Goal: Transaction & Acquisition: Purchase product/service

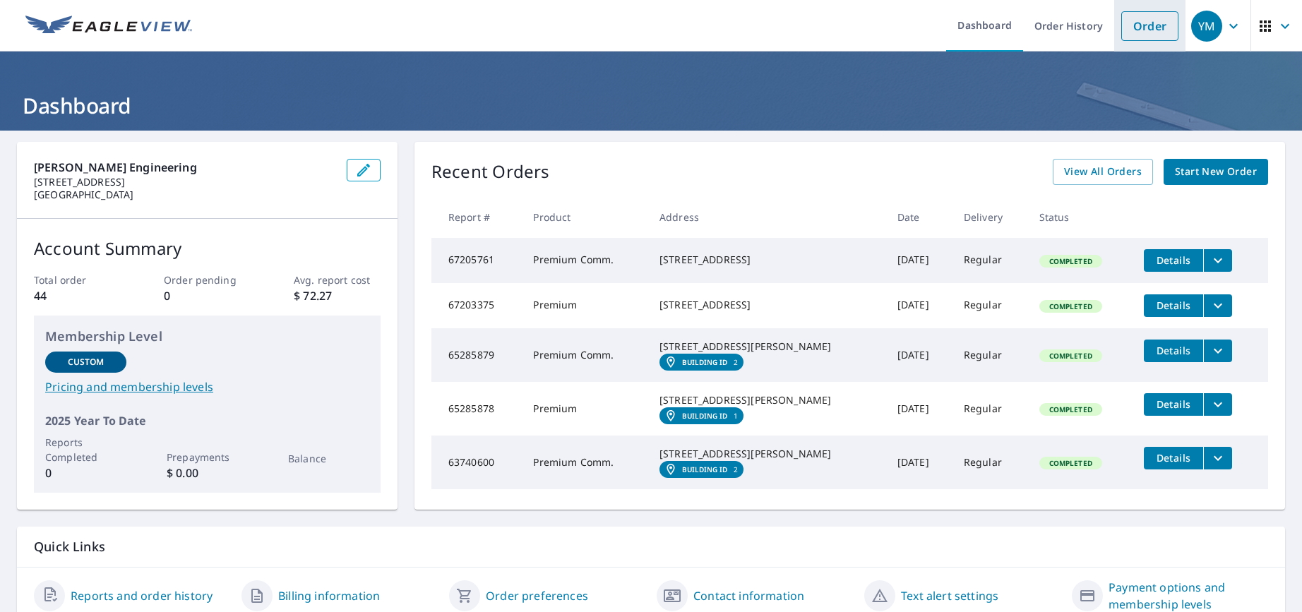
click at [1148, 23] on link "Order" at bounding box center [1149, 26] width 57 height 30
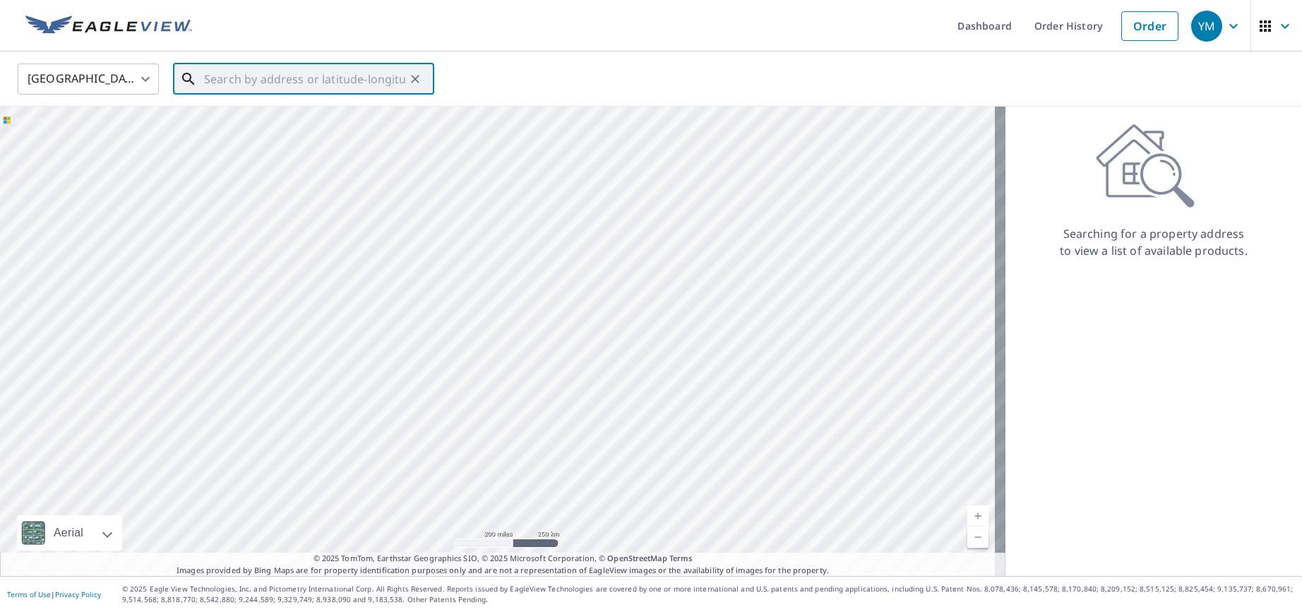
click at [270, 80] on input "text" at bounding box center [304, 79] width 201 height 40
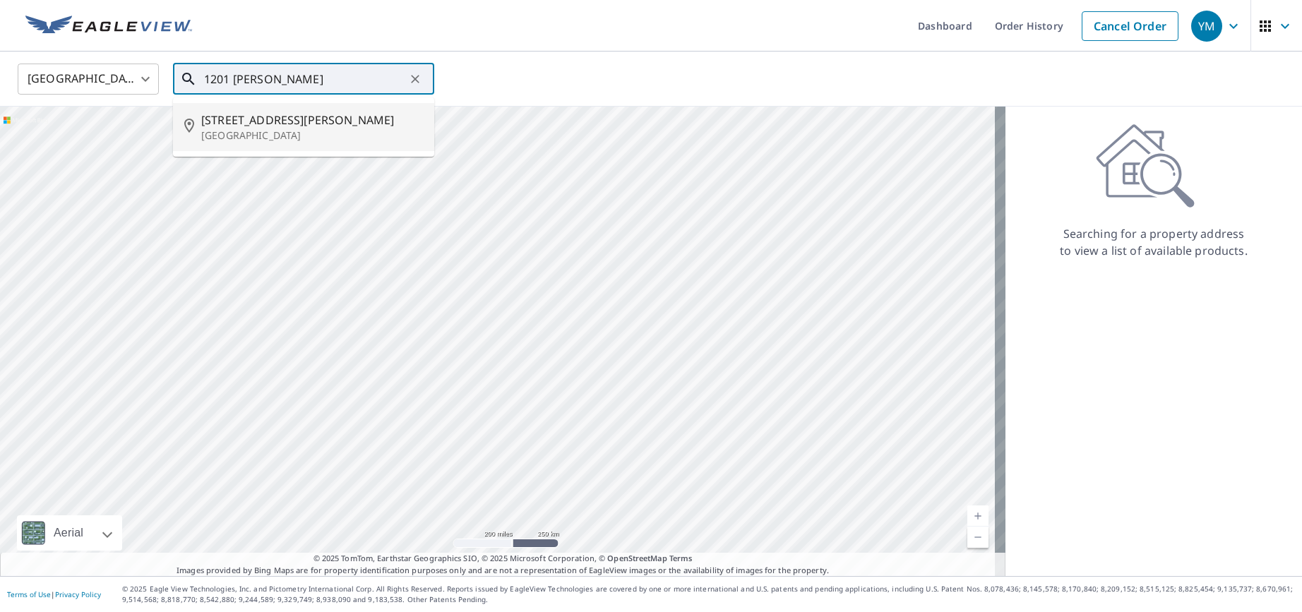
click at [304, 130] on p "[GEOGRAPHIC_DATA]" at bounding box center [312, 136] width 222 height 14
type input "[STREET_ADDRESS][PERSON_NAME][PERSON_NAME]"
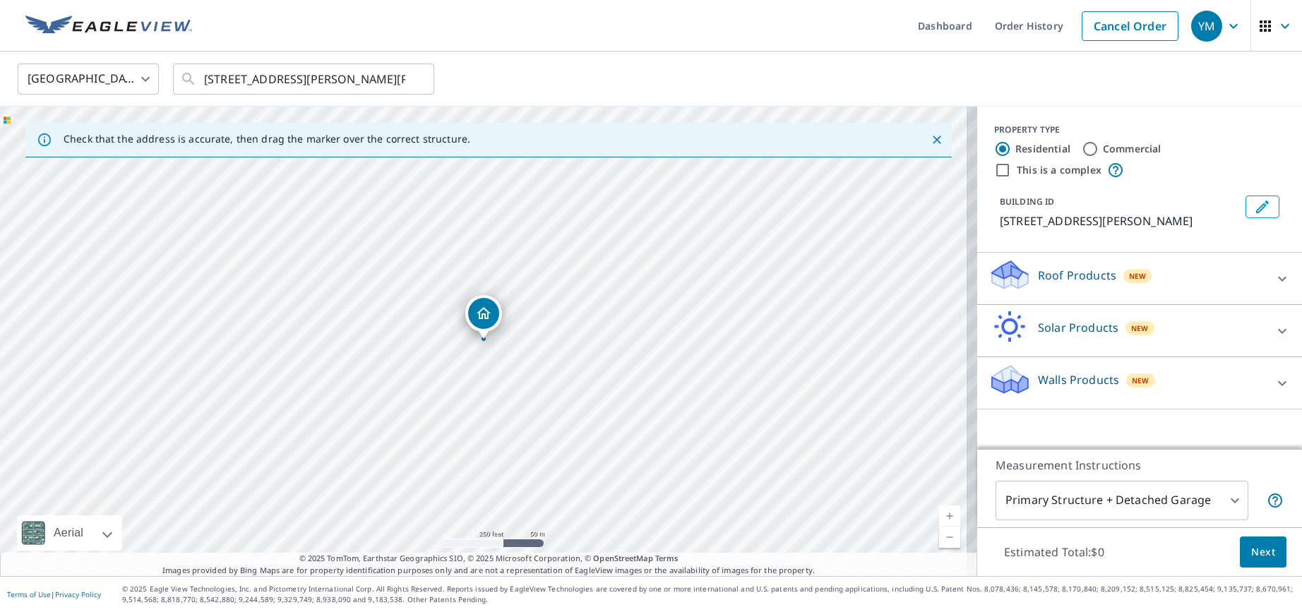
click at [939, 515] on link "Current Level 17, Zoom In" at bounding box center [949, 516] width 21 height 21
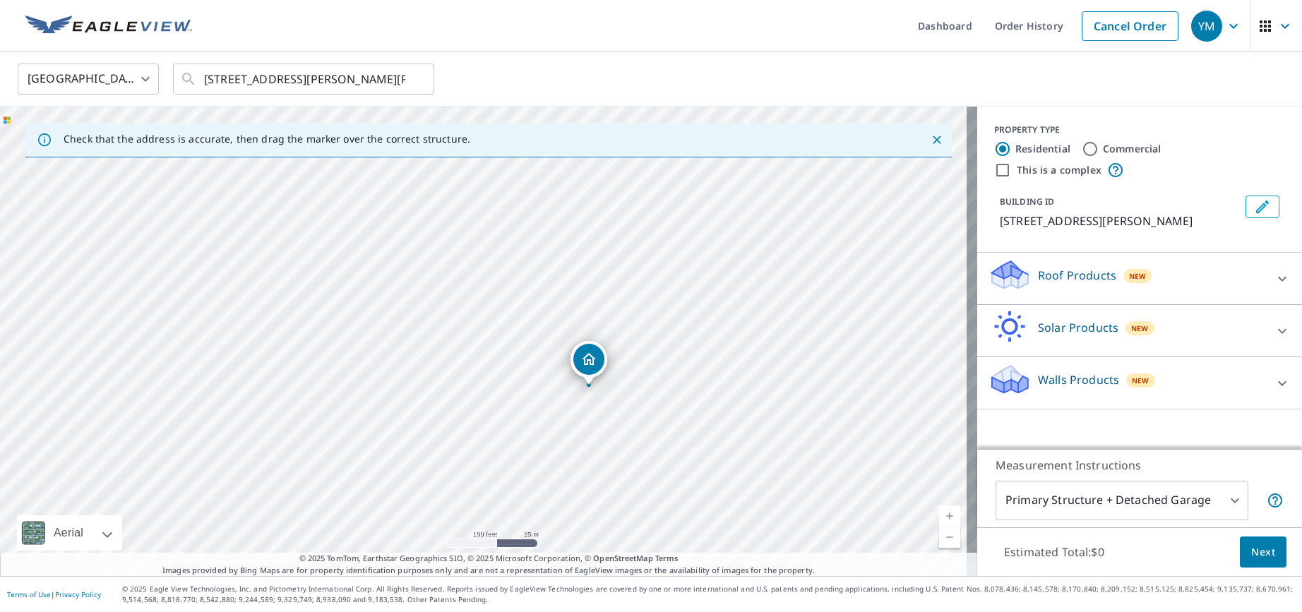
drag, startPoint x: 672, startPoint y: 419, endPoint x: 778, endPoint y: 465, distance: 114.8
click at [778, 465] on div "[STREET_ADDRESS][PERSON_NAME][PERSON_NAME]" at bounding box center [488, 342] width 977 height 470
click at [941, 516] on link "Current Level 18, Zoom In" at bounding box center [949, 516] width 21 height 21
drag, startPoint x: 889, startPoint y: 495, endPoint x: 776, endPoint y: 320, distance: 208.4
click at [773, 309] on div "[STREET_ADDRESS][PERSON_NAME][PERSON_NAME]" at bounding box center [488, 342] width 977 height 470
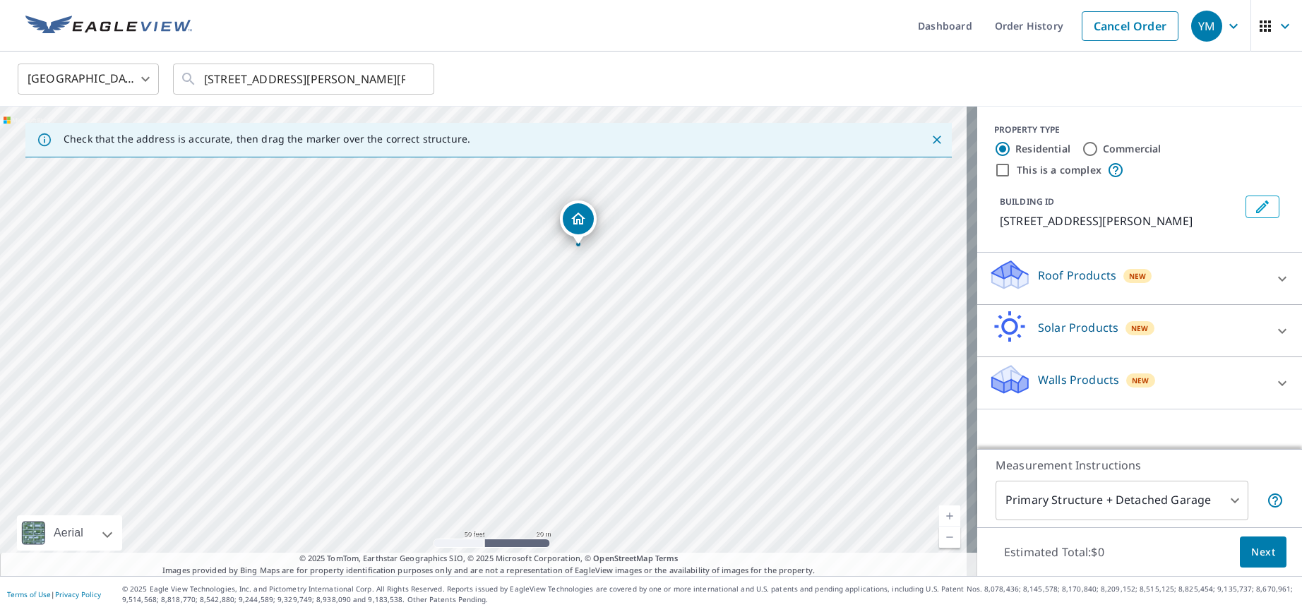
click at [941, 538] on link "Current Level 19, Zoom Out" at bounding box center [949, 537] width 21 height 21
drag, startPoint x: 756, startPoint y: 469, endPoint x: 711, endPoint y: 379, distance: 101.1
click at [711, 379] on div "[STREET_ADDRESS][PERSON_NAME][PERSON_NAME]" at bounding box center [488, 342] width 977 height 470
drag, startPoint x: 493, startPoint y: 179, endPoint x: 512, endPoint y: 201, distance: 28.5
click at [511, 201] on div "[STREET_ADDRESS][PERSON_NAME][PERSON_NAME]" at bounding box center [488, 342] width 977 height 470
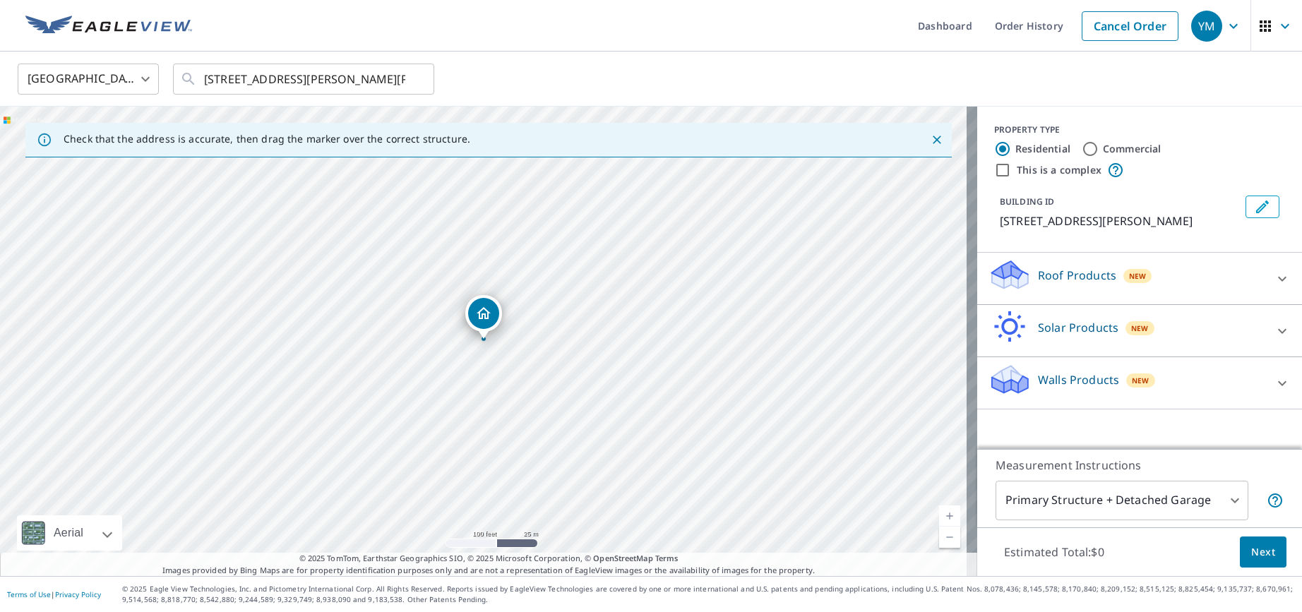
click at [1082, 151] on input "Commercial" at bounding box center [1090, 149] width 17 height 17
radio input "true"
type input "4"
click at [1274, 280] on icon at bounding box center [1282, 278] width 17 height 17
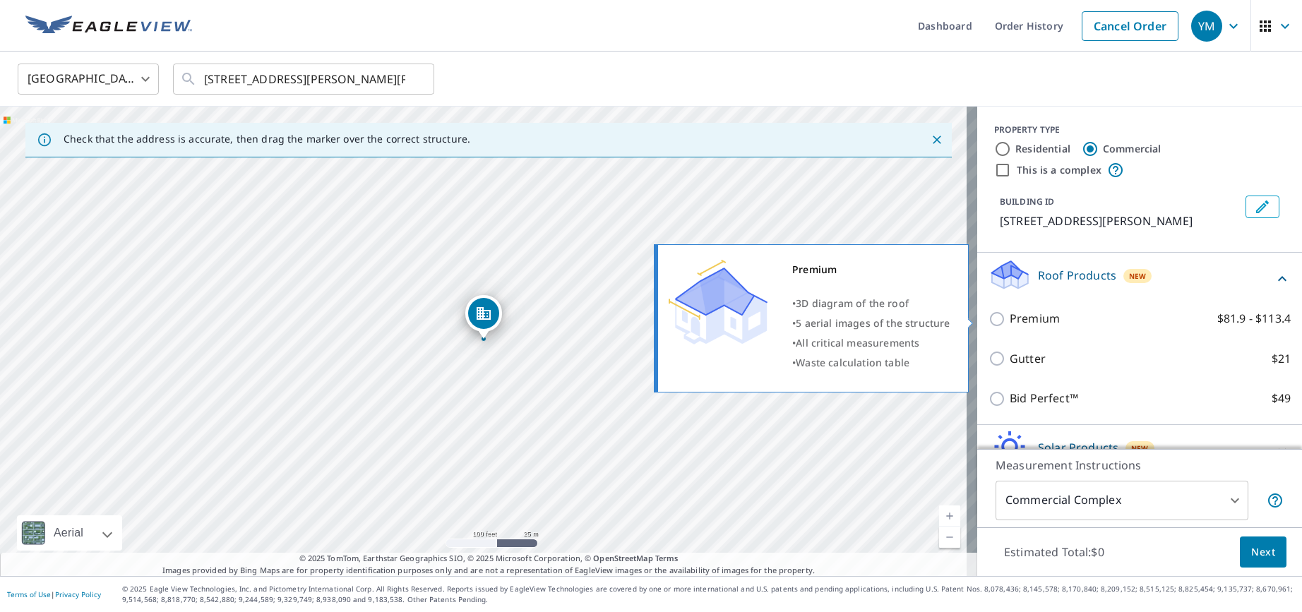
click at [989, 320] on input "Premium $81.9 - $113.4" at bounding box center [999, 319] width 21 height 17
checkbox input "true"
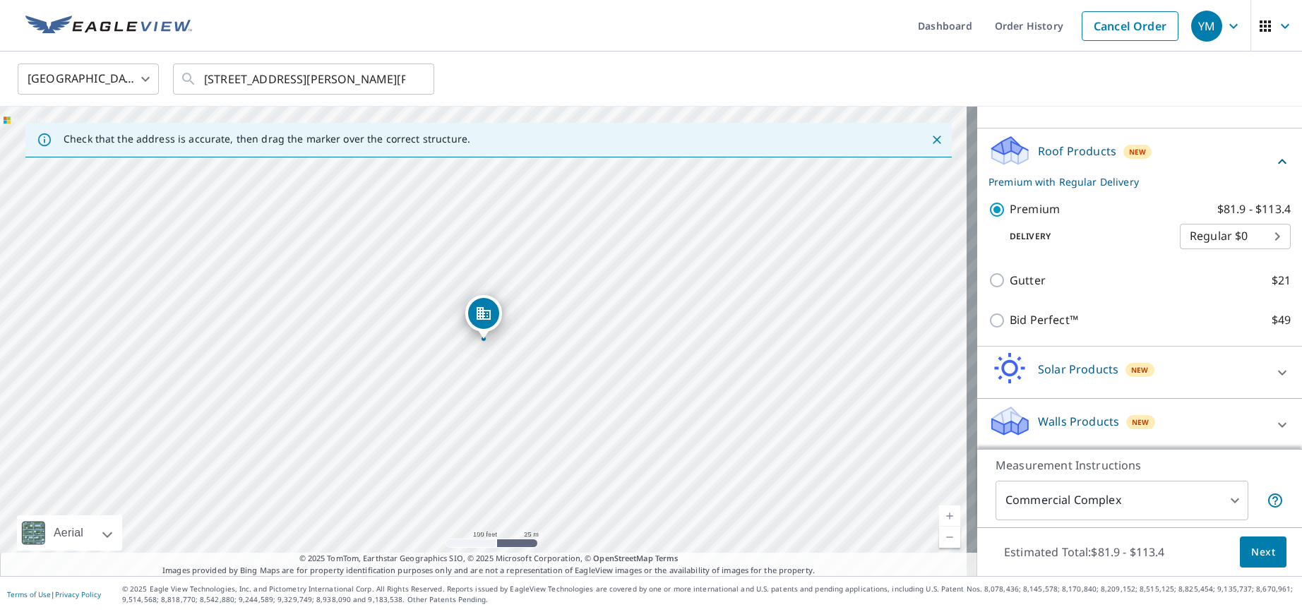
scroll to position [126, 0]
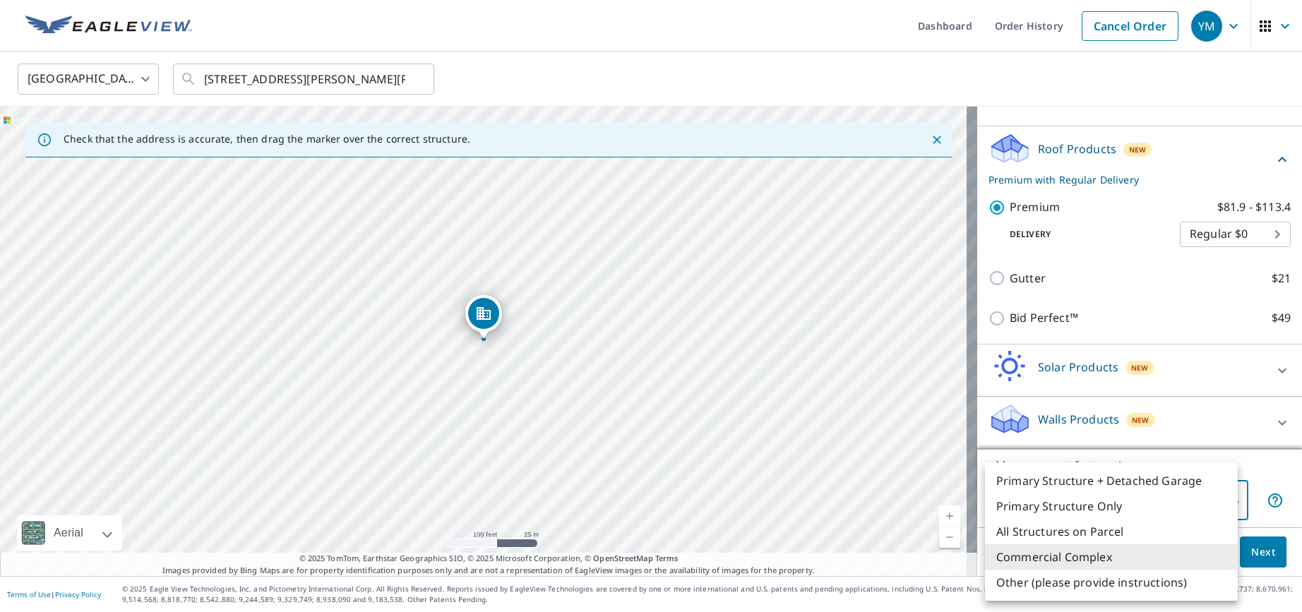
click at [1227, 508] on body "YM YM Dashboard Order History Cancel Order YM [GEOGRAPHIC_DATA] US ​ [STREET_AD…" at bounding box center [651, 306] width 1302 height 612
click at [1217, 559] on li "Commercial Complex" at bounding box center [1111, 556] width 253 height 25
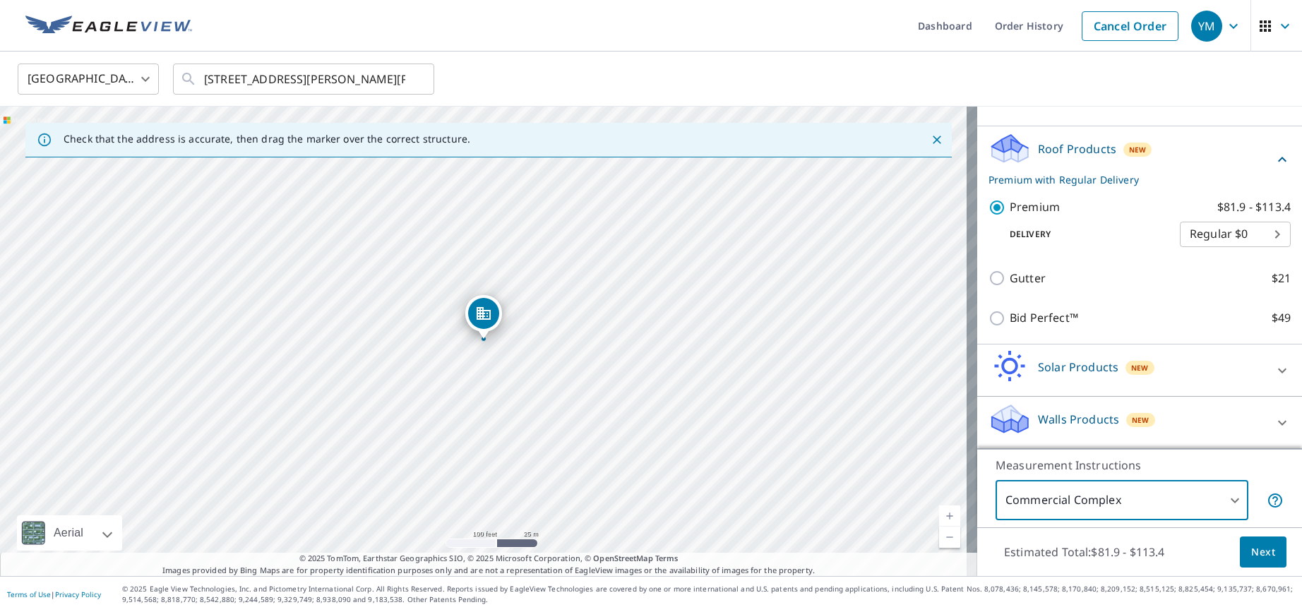
click at [1252, 552] on span "Next" at bounding box center [1263, 553] width 24 height 18
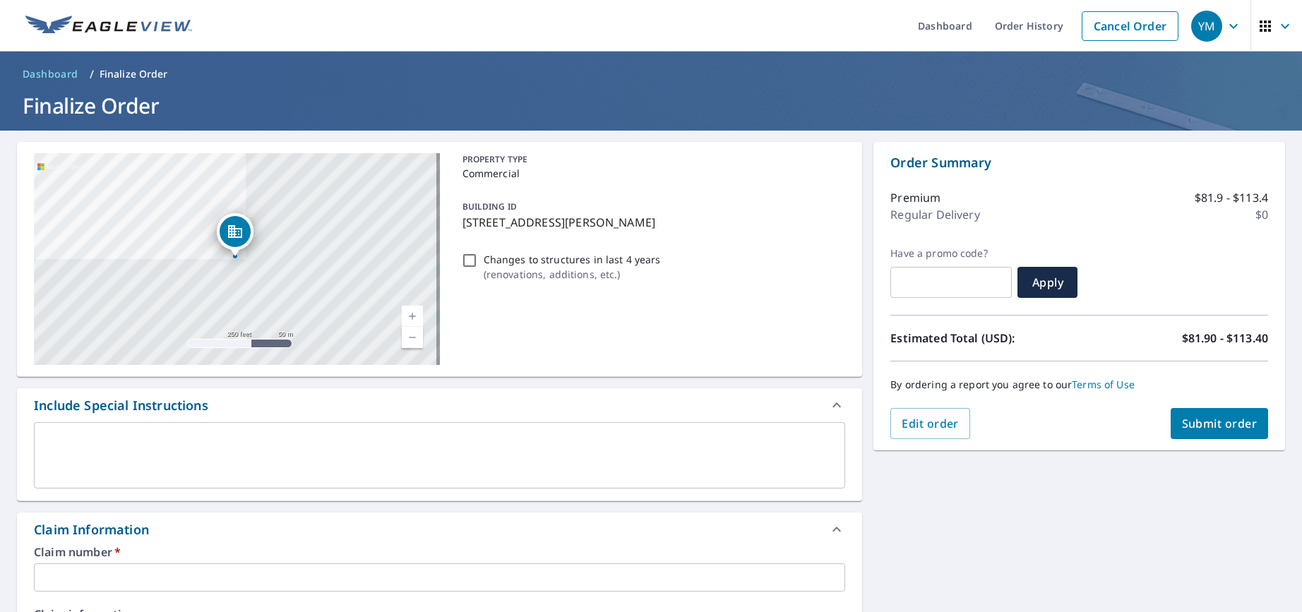
click at [467, 259] on input "Changes to structures in last 4 years ( renovations, additions, etc. )" at bounding box center [469, 260] width 17 height 17
checkbox input "true"
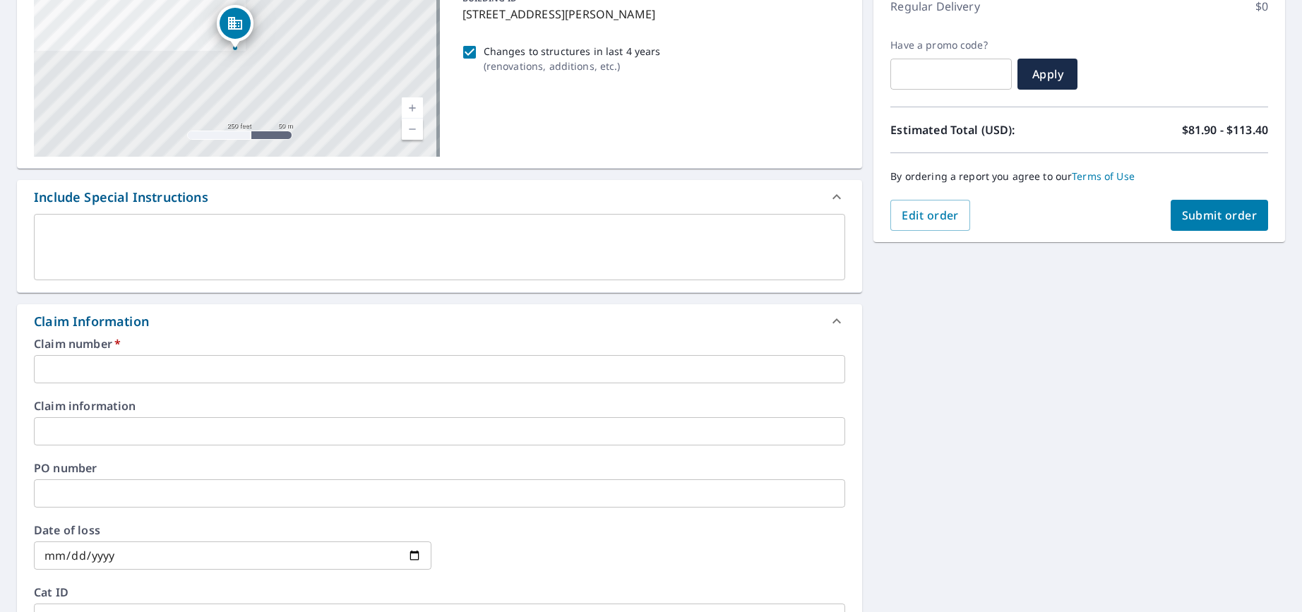
scroll to position [212, 0]
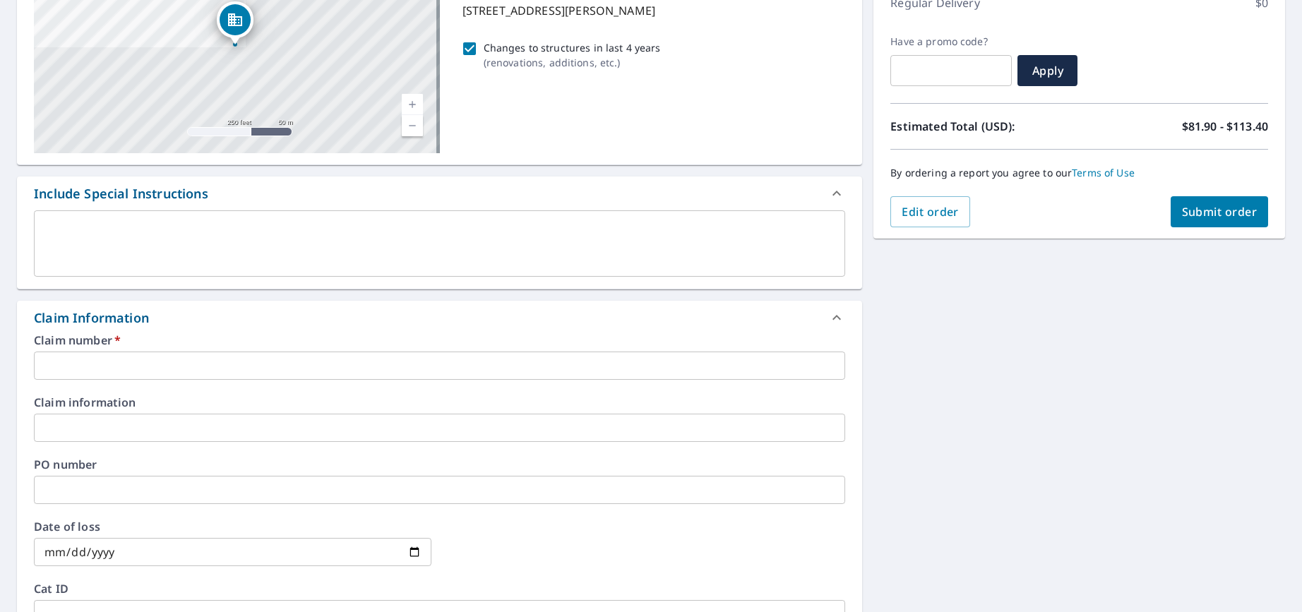
click at [119, 364] on input "text" at bounding box center [439, 366] width 811 height 28
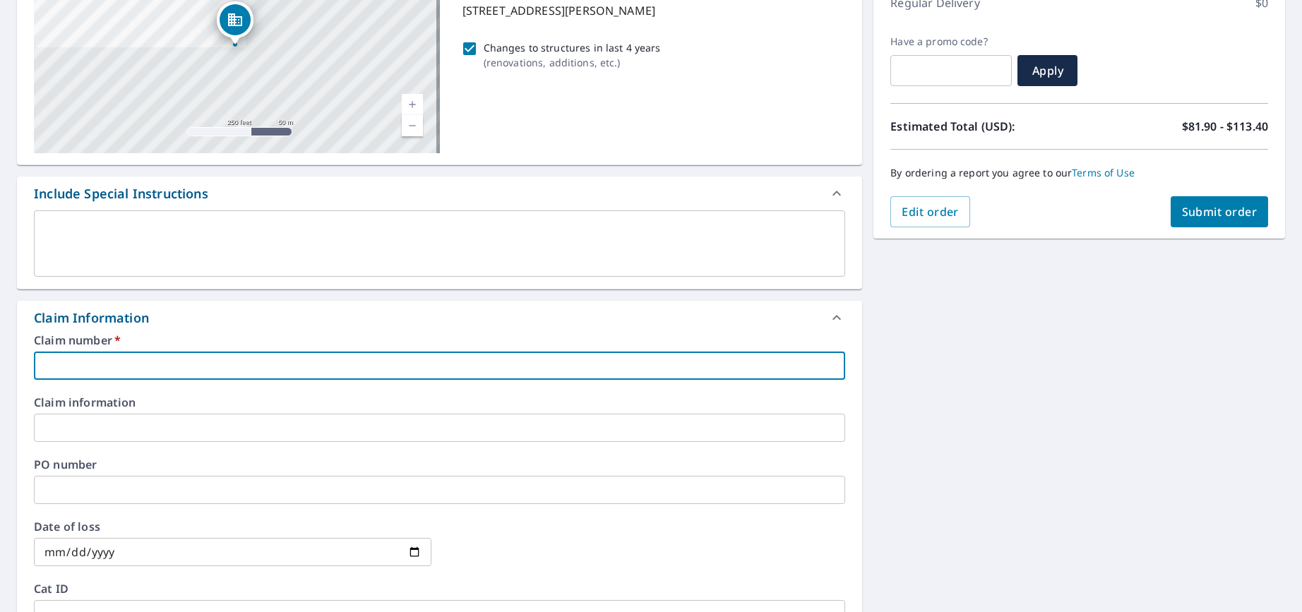
paste input "00253436MN - [PERSON_NAME] Properties"
type input "00253436MN - [PERSON_NAME] Properties"
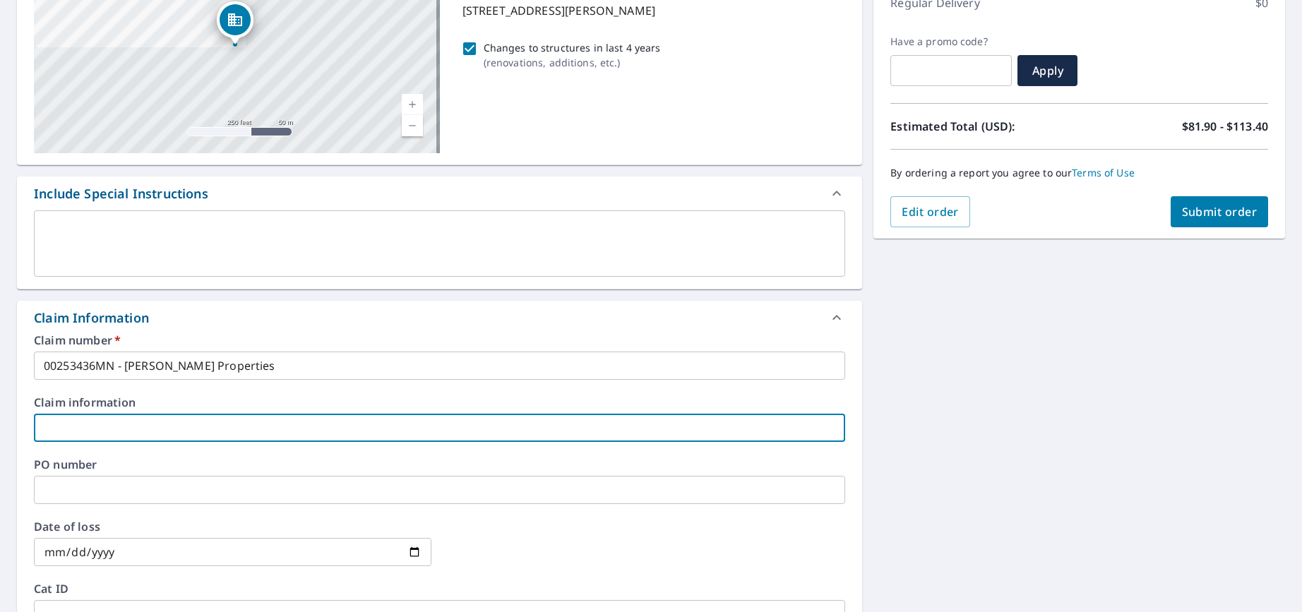
click at [73, 431] on input "text" at bounding box center [439, 428] width 811 height 28
paste input "00253436MN - [PERSON_NAME] Properties"
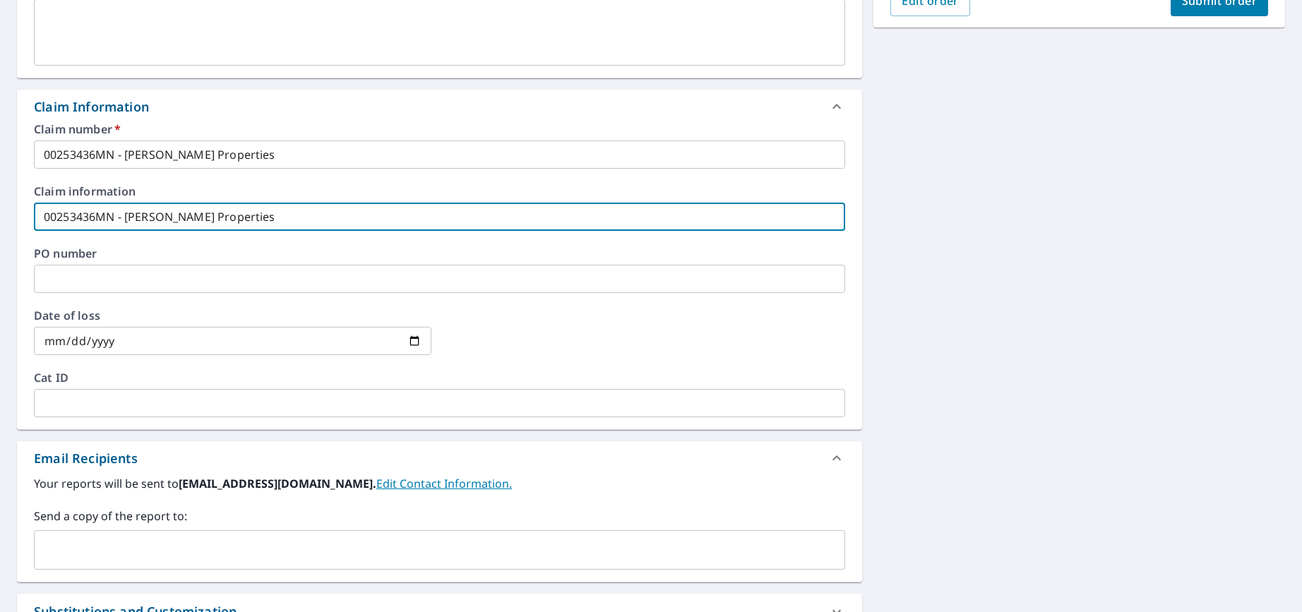
scroll to position [494, 0]
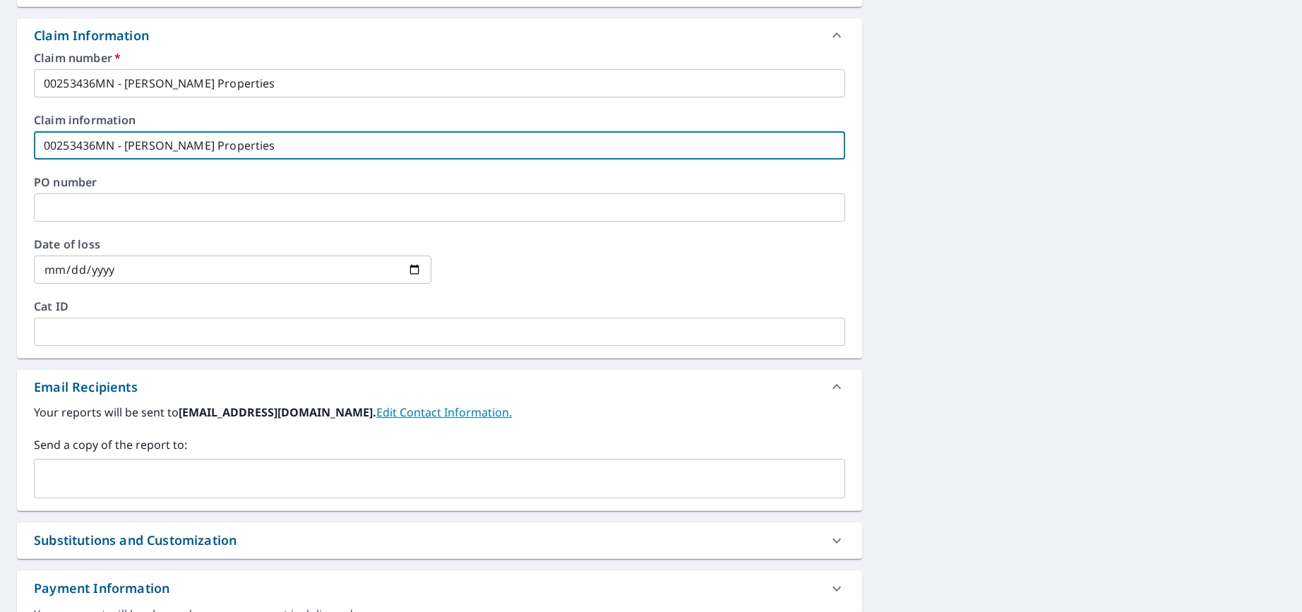
type input "00253436MN - [PERSON_NAME] Properties"
click at [119, 470] on input "text" at bounding box center [429, 478] width 778 height 27
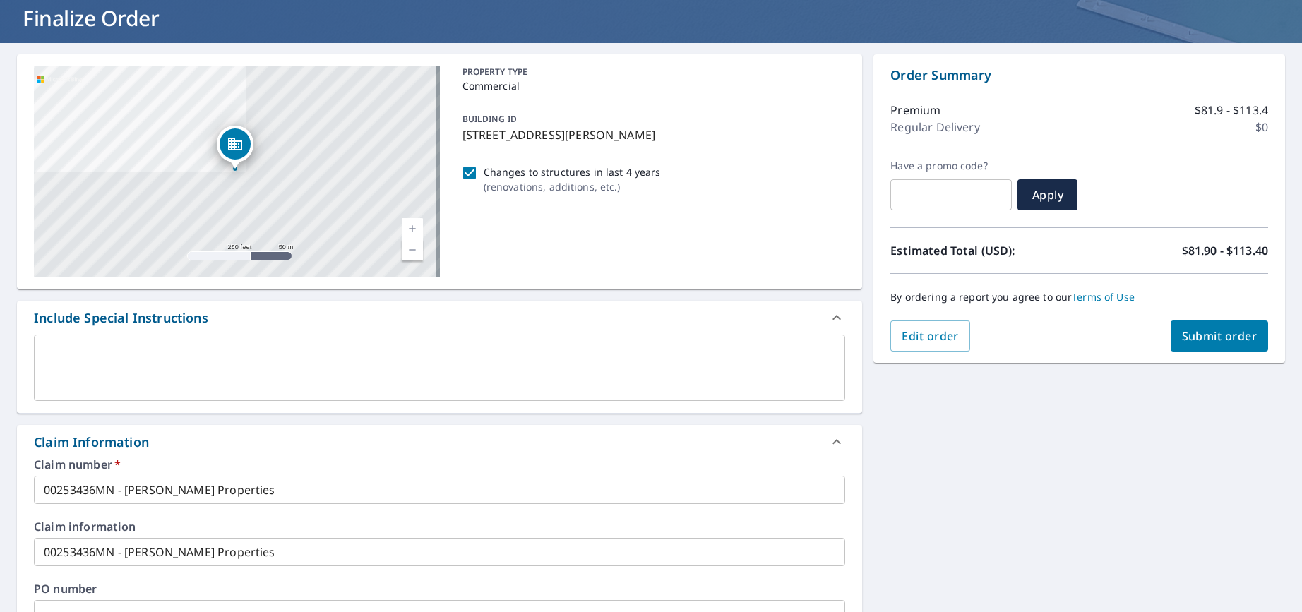
scroll to position [86, 0]
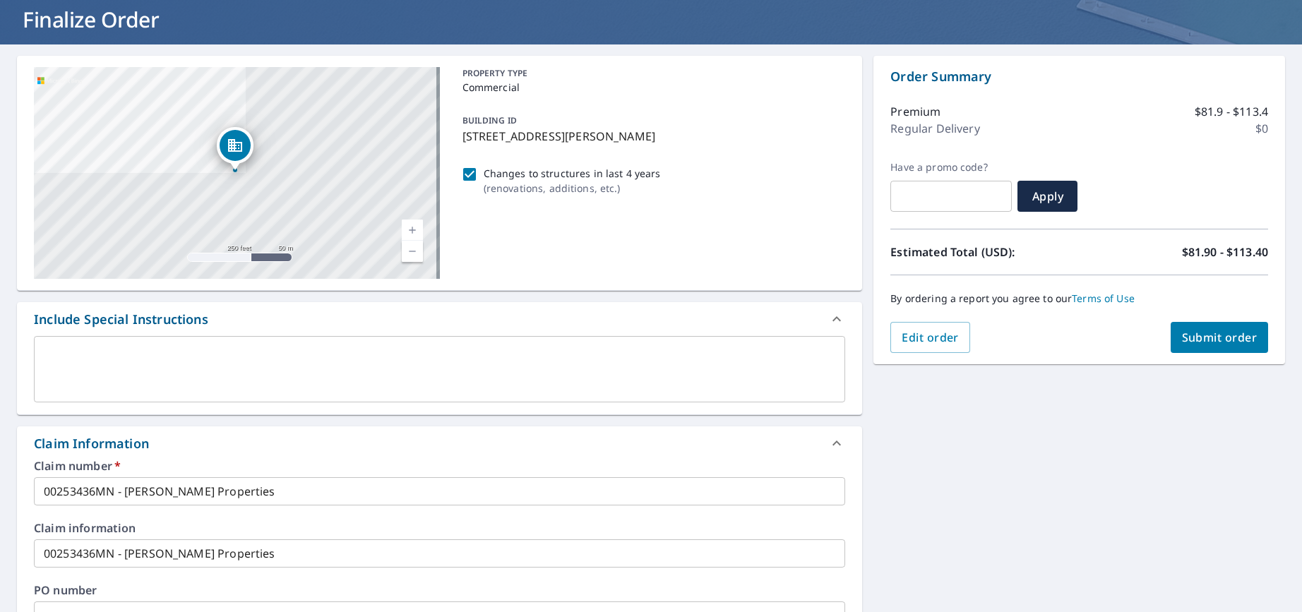
type input "[EMAIL_ADDRESS][DOMAIN_NAME]"
click at [1199, 337] on span "Submit order" at bounding box center [1220, 338] width 76 height 16
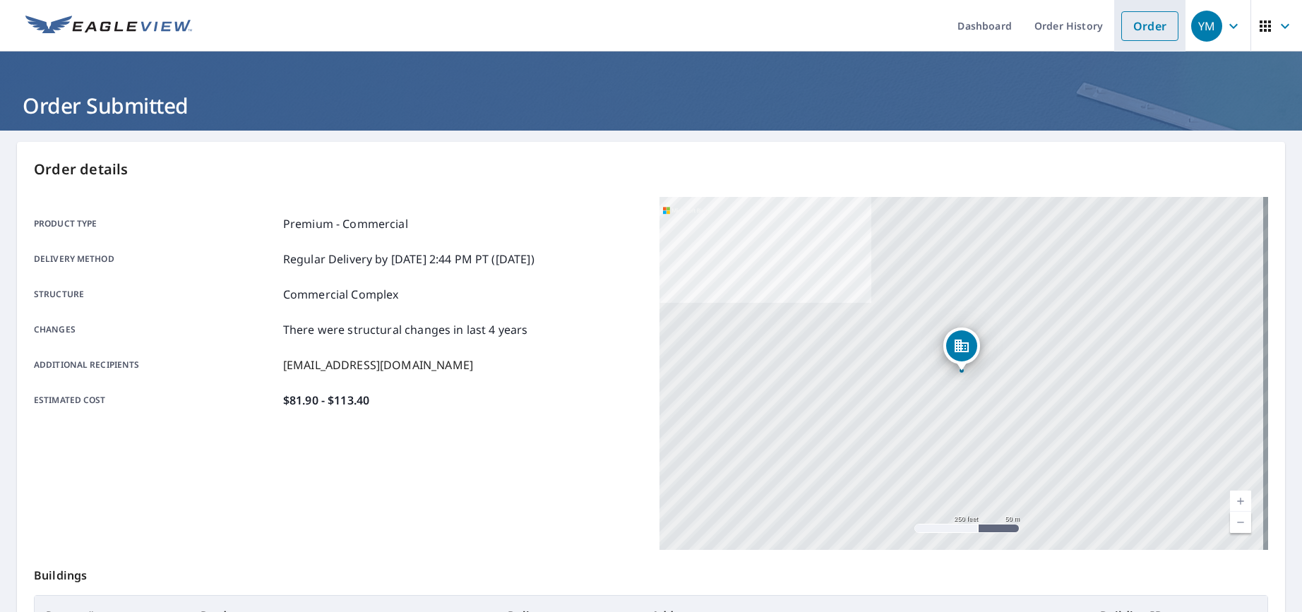
click at [1137, 24] on link "Order" at bounding box center [1149, 26] width 57 height 30
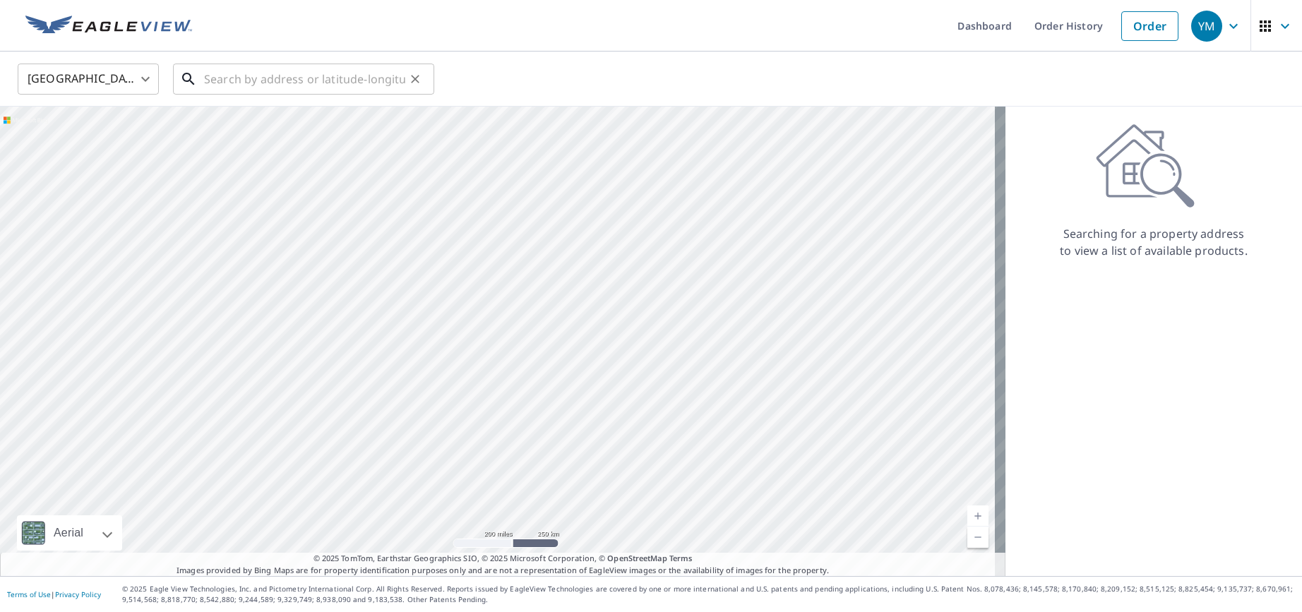
click at [302, 74] on input "text" at bounding box center [304, 79] width 201 height 40
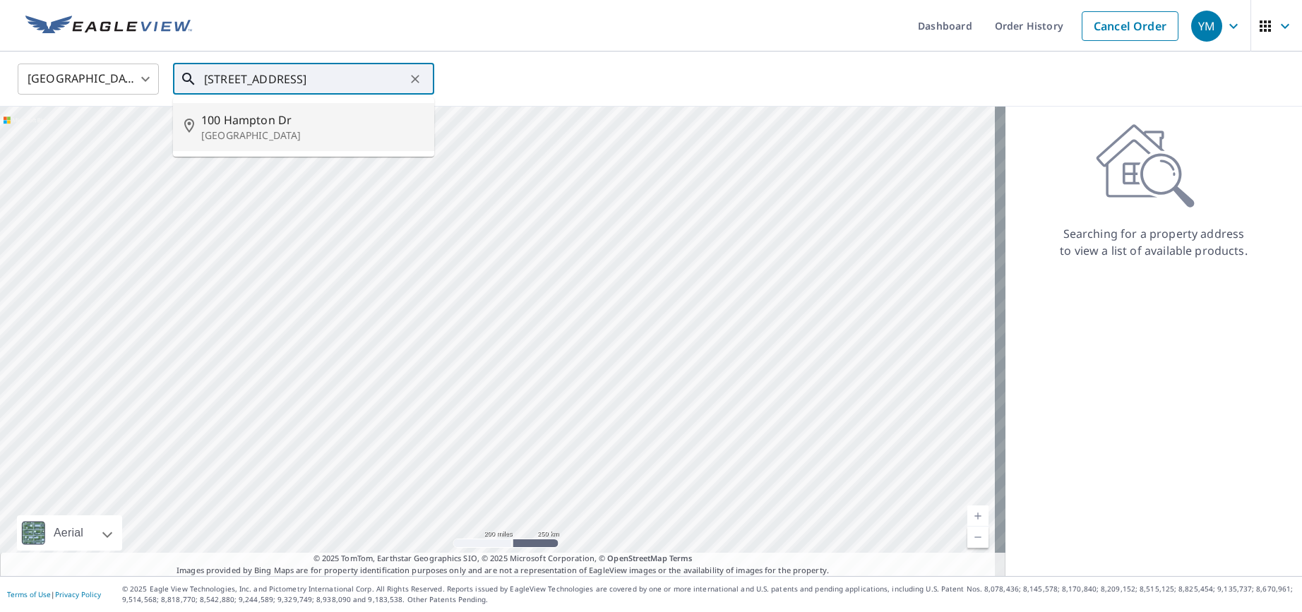
click at [296, 122] on span "100 Hampton Dr" at bounding box center [312, 120] width 222 height 17
type input "[STREET_ADDRESS][PERSON_NAME]"
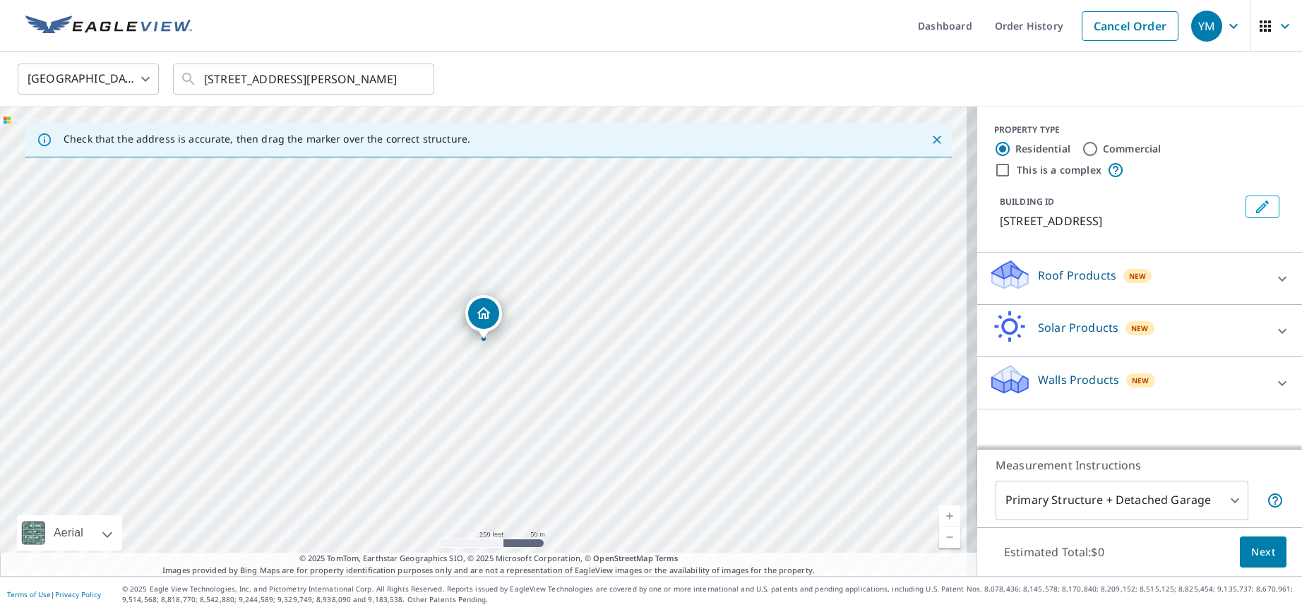
click at [941, 514] on link "Current Level 17, Zoom In" at bounding box center [949, 516] width 21 height 21
click at [941, 514] on link "Current Level 18, Zoom In" at bounding box center [949, 516] width 21 height 21
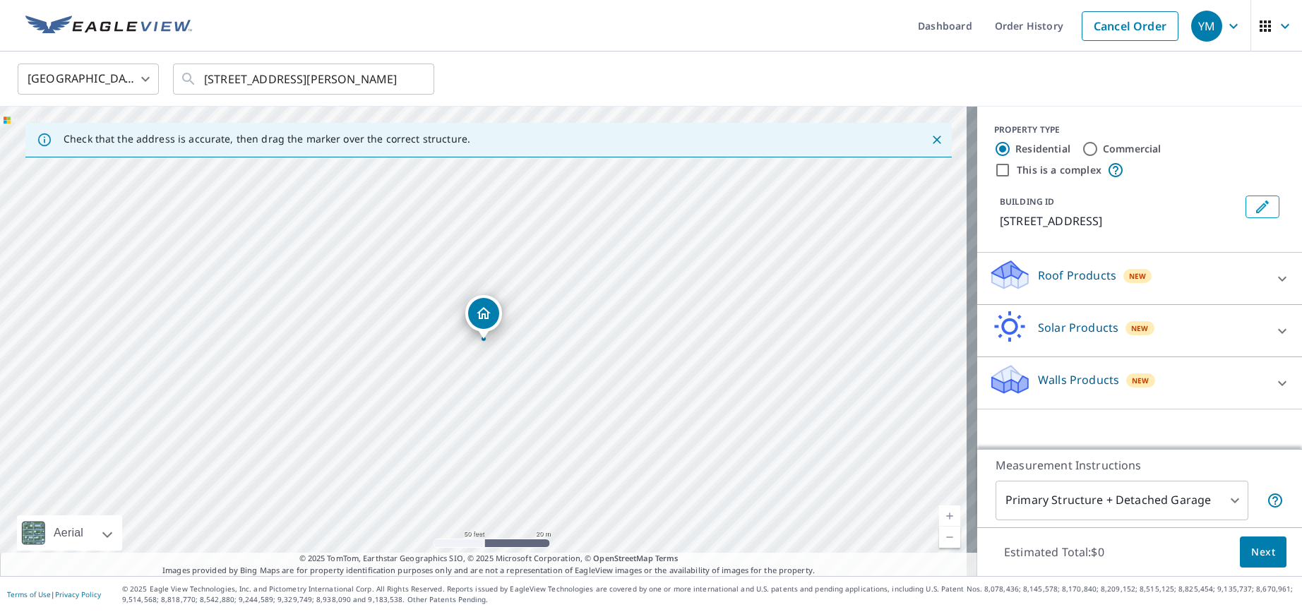
click at [1082, 143] on input "Commercial" at bounding box center [1090, 149] width 17 height 17
radio input "true"
type input "4"
click at [1274, 275] on icon at bounding box center [1282, 278] width 17 height 17
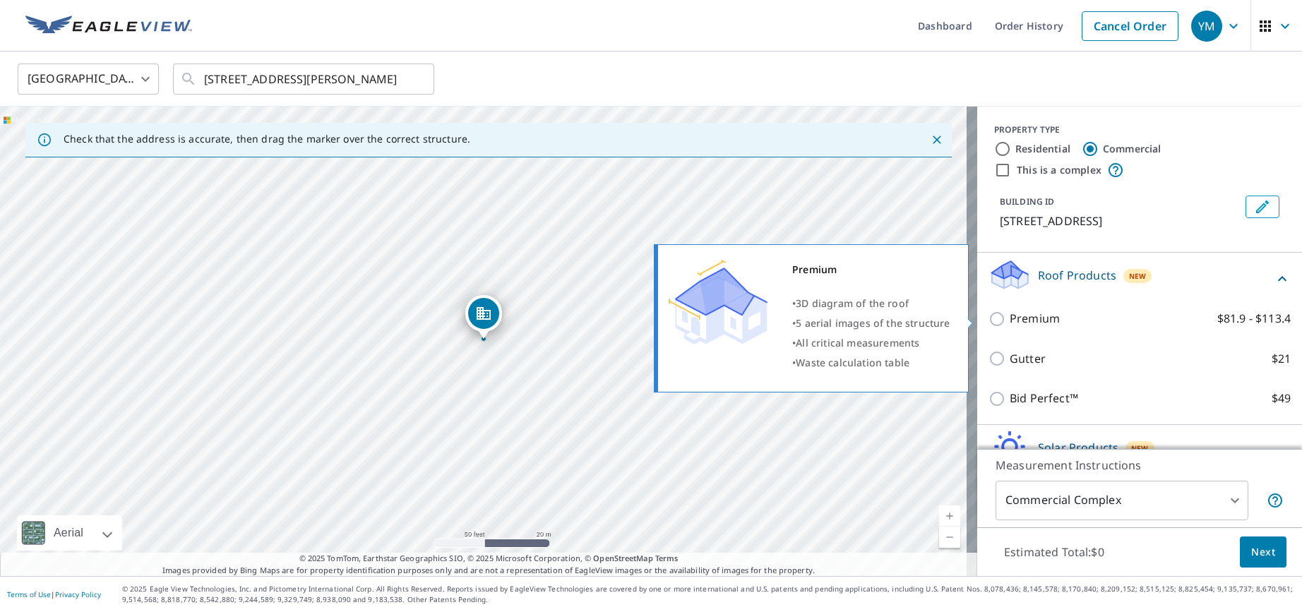
click at [989, 316] on input "Premium $81.9 - $113.4" at bounding box center [999, 319] width 21 height 17
checkbox input "true"
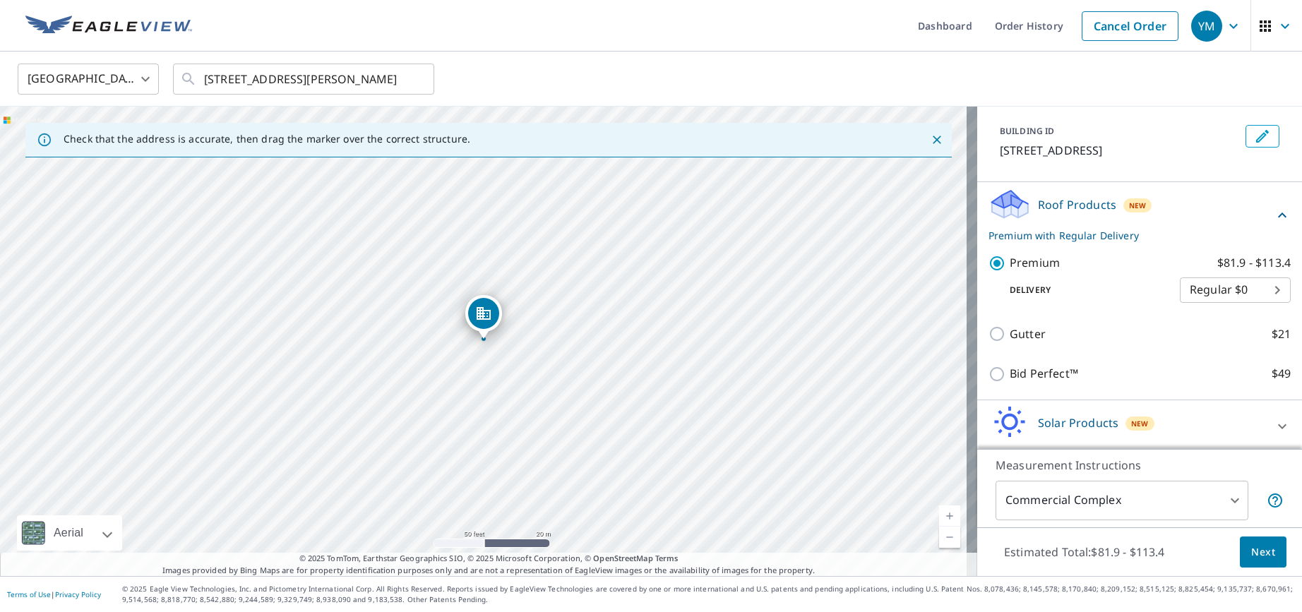
scroll to position [126, 0]
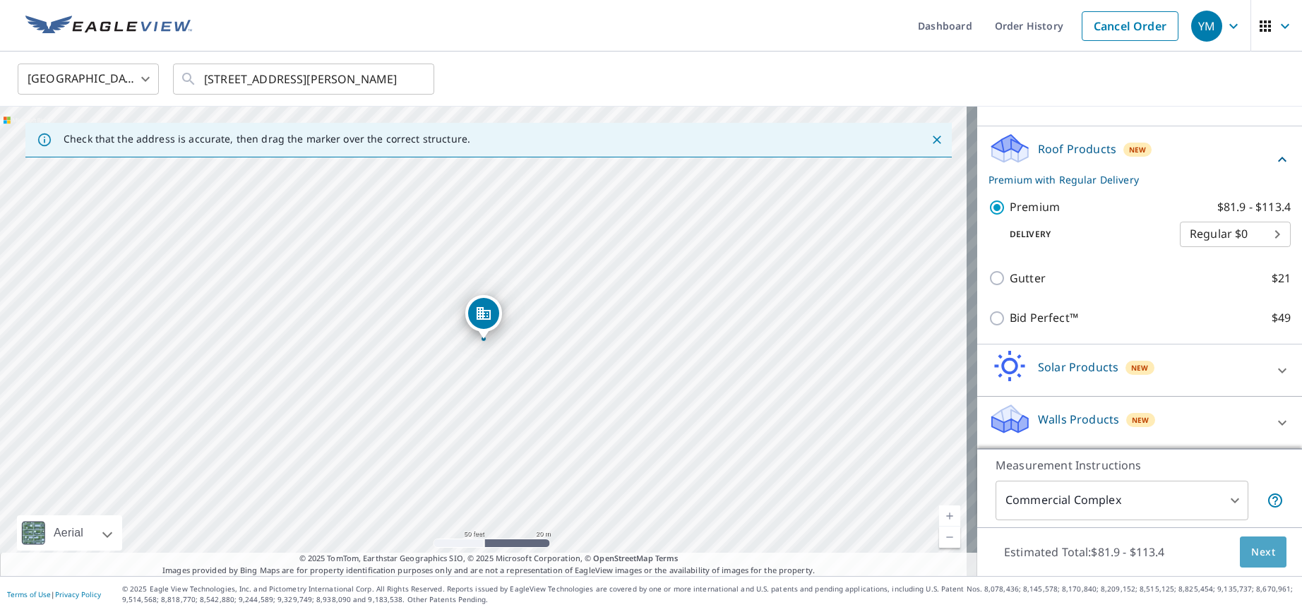
click at [1251, 553] on span "Next" at bounding box center [1263, 553] width 24 height 18
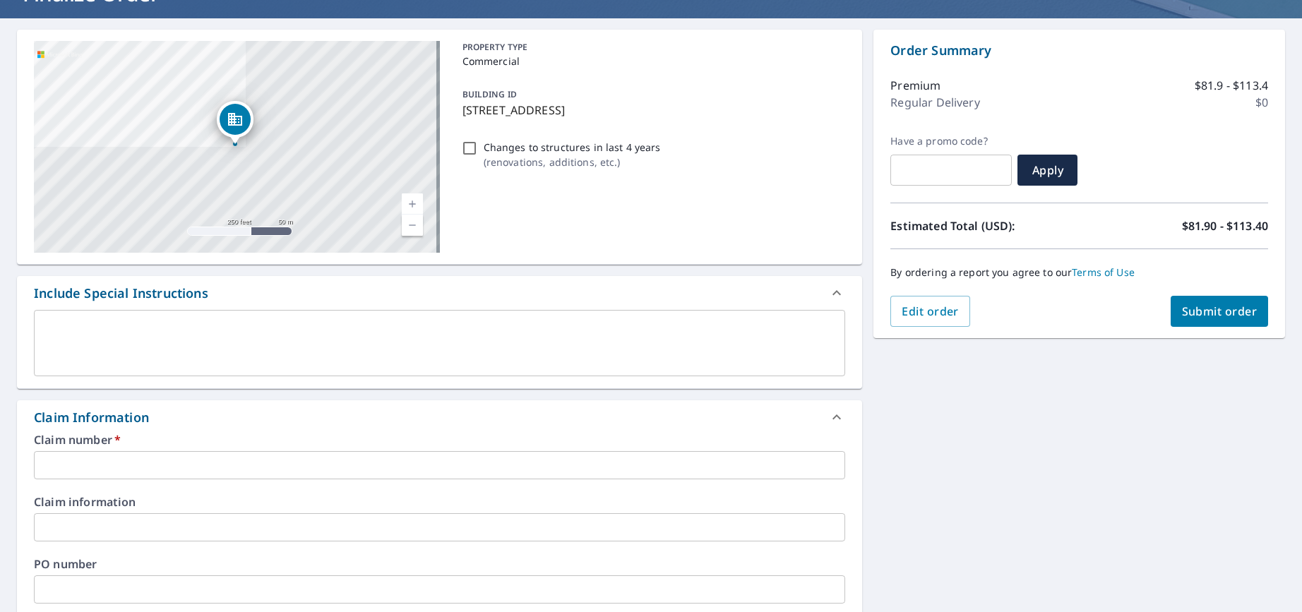
scroll to position [141, 0]
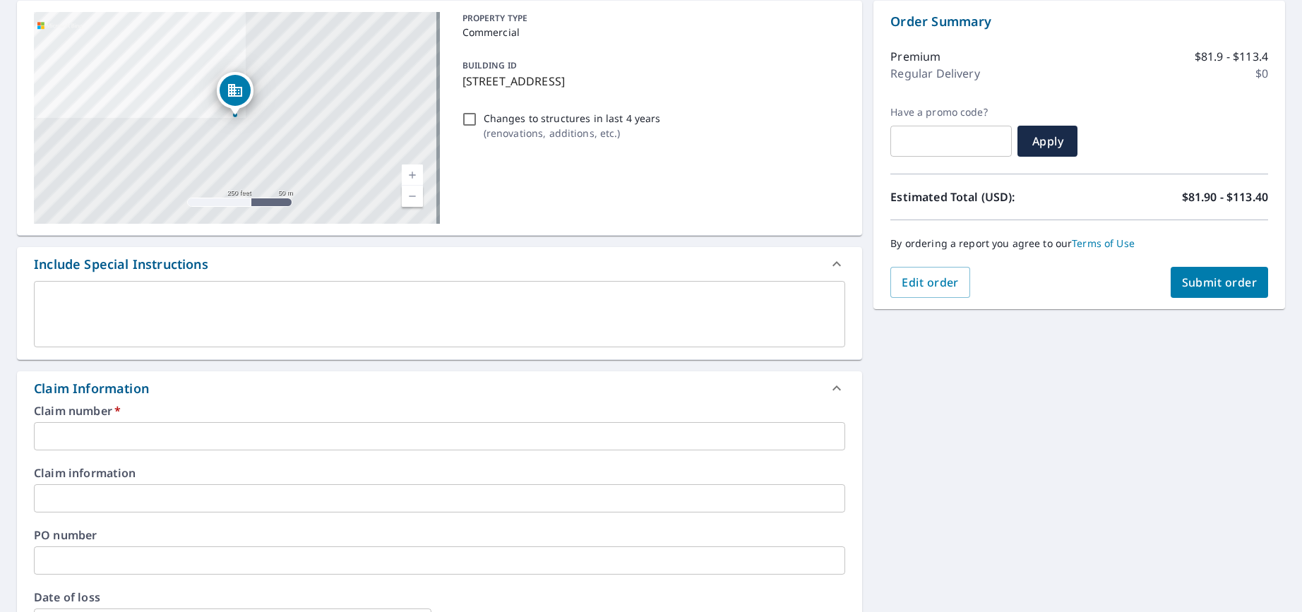
click at [134, 436] on input "text" at bounding box center [439, 436] width 811 height 28
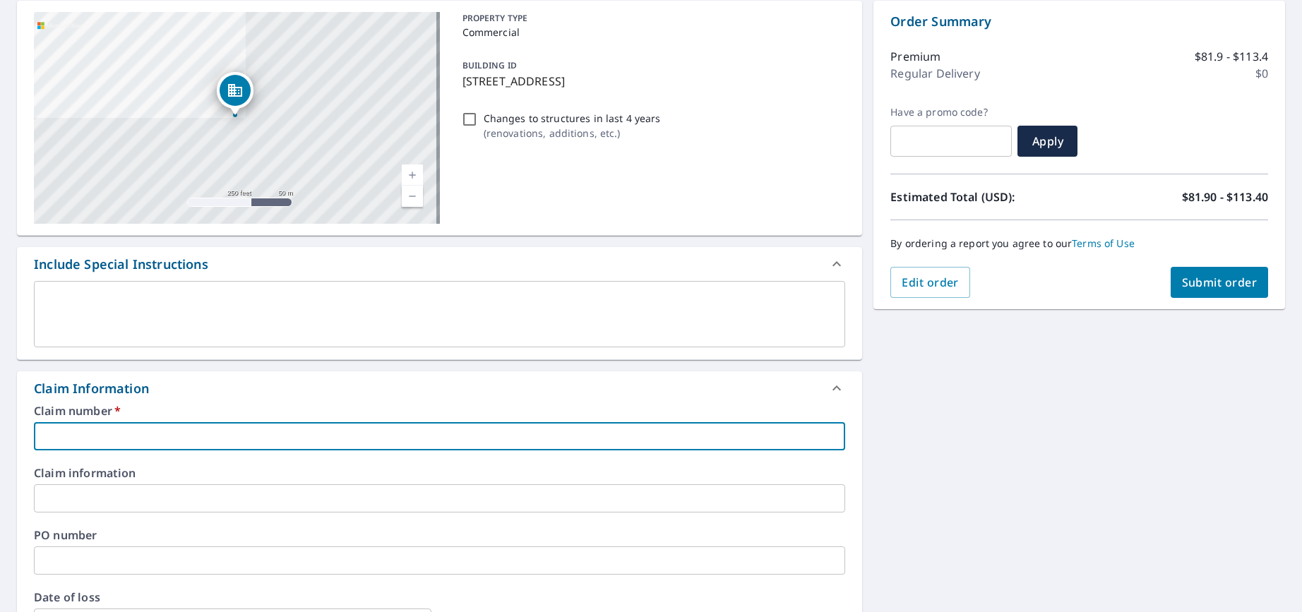
paste input "00253436MN - [PERSON_NAME] Properties"
type input "00253436MN - [PERSON_NAME] Properties"
click at [102, 499] on input "text" at bounding box center [439, 498] width 811 height 28
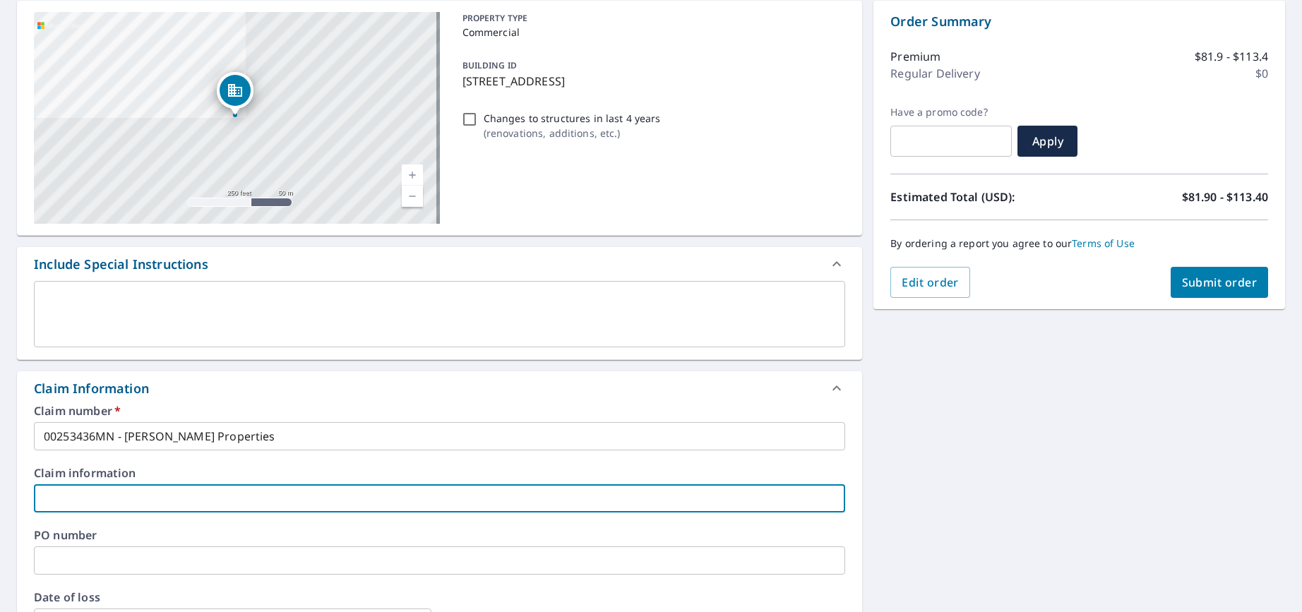
paste input "00253436MN - [PERSON_NAME] Properties"
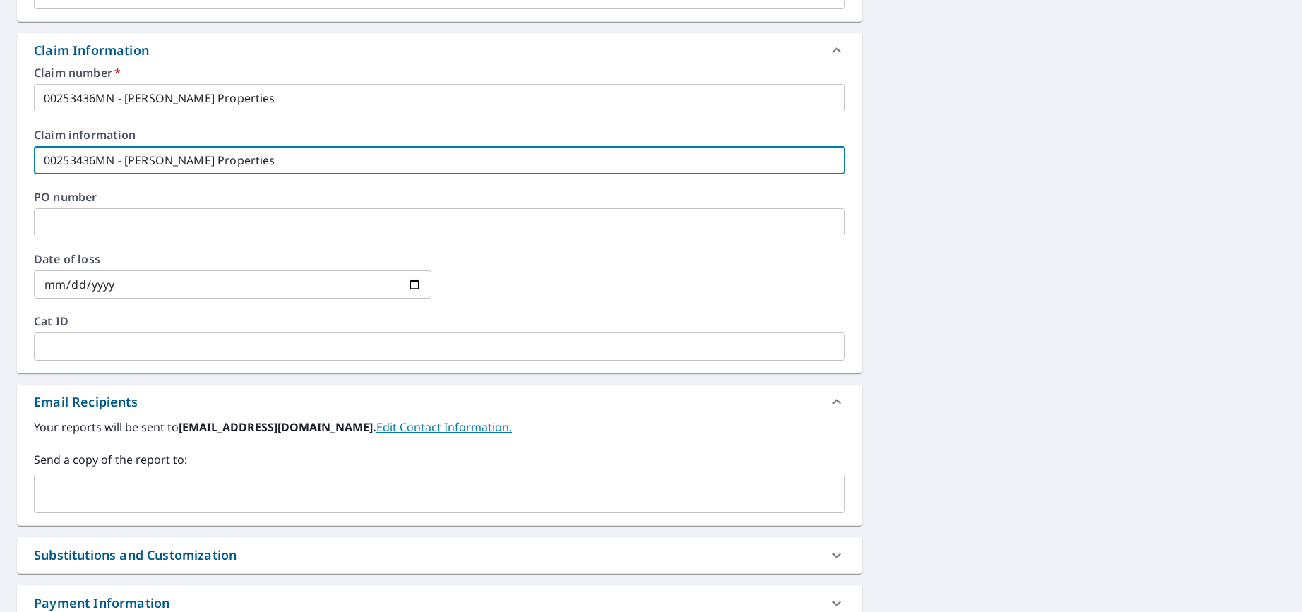
scroll to position [494, 0]
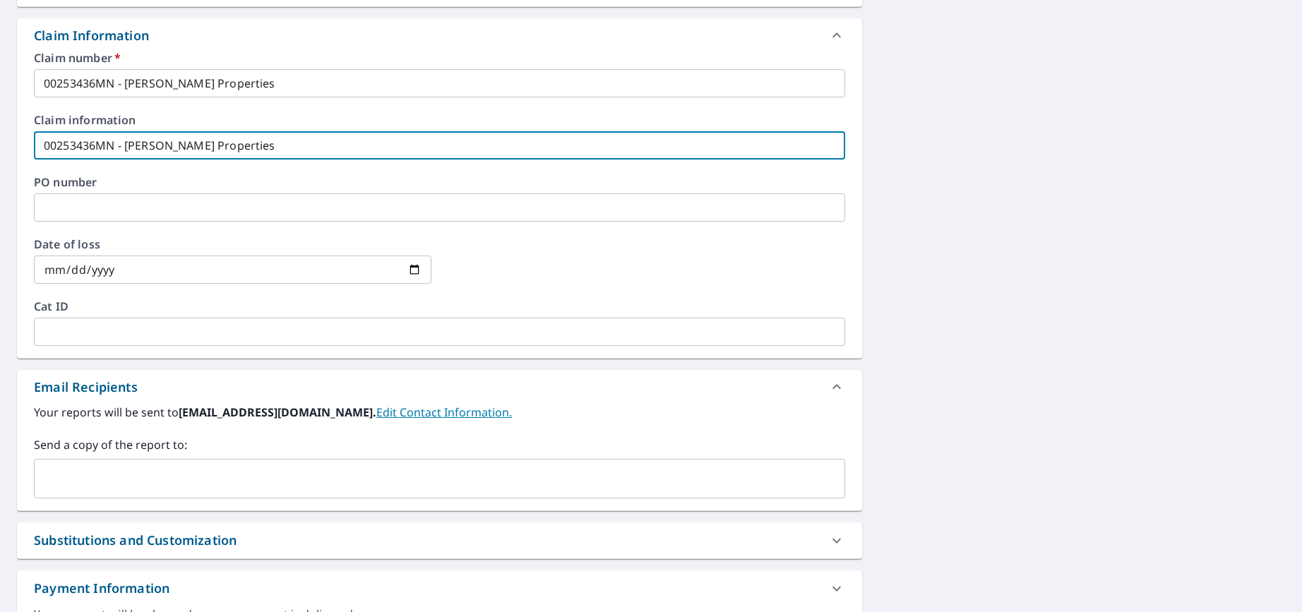
type input "00253436MN - [PERSON_NAME] Properties"
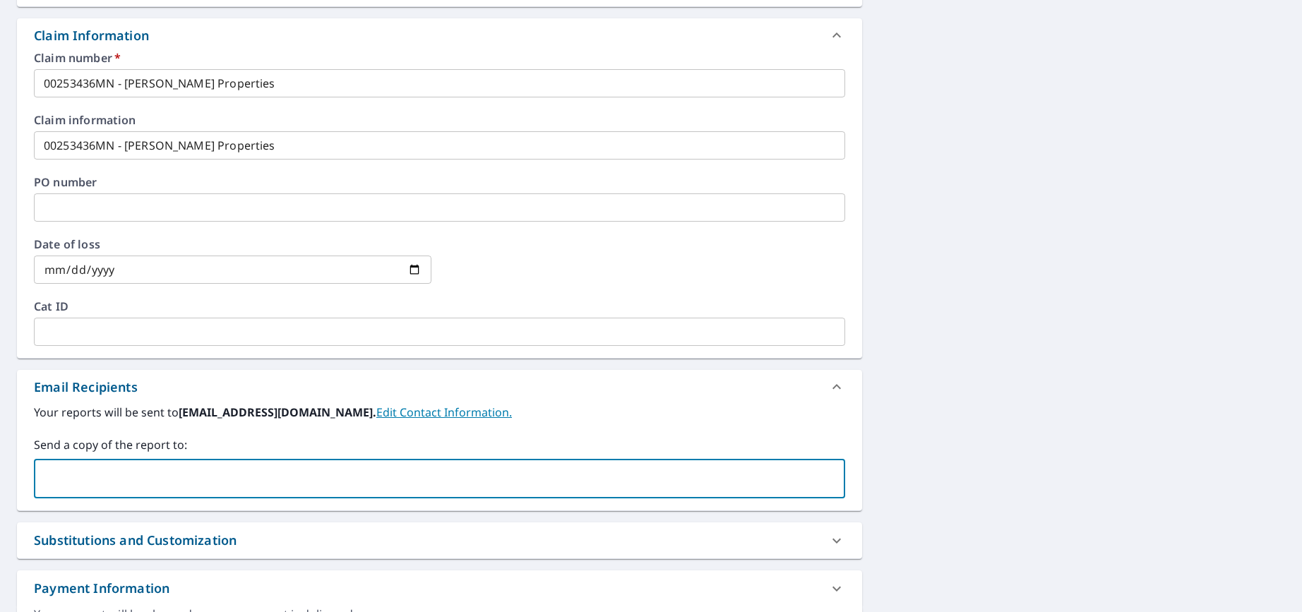
click at [131, 469] on input "text" at bounding box center [429, 478] width 778 height 27
type input "[EMAIL_ADDRESS][DOMAIN_NAME]"
click at [222, 443] on label "Send a copy of the report to:" at bounding box center [439, 444] width 811 height 17
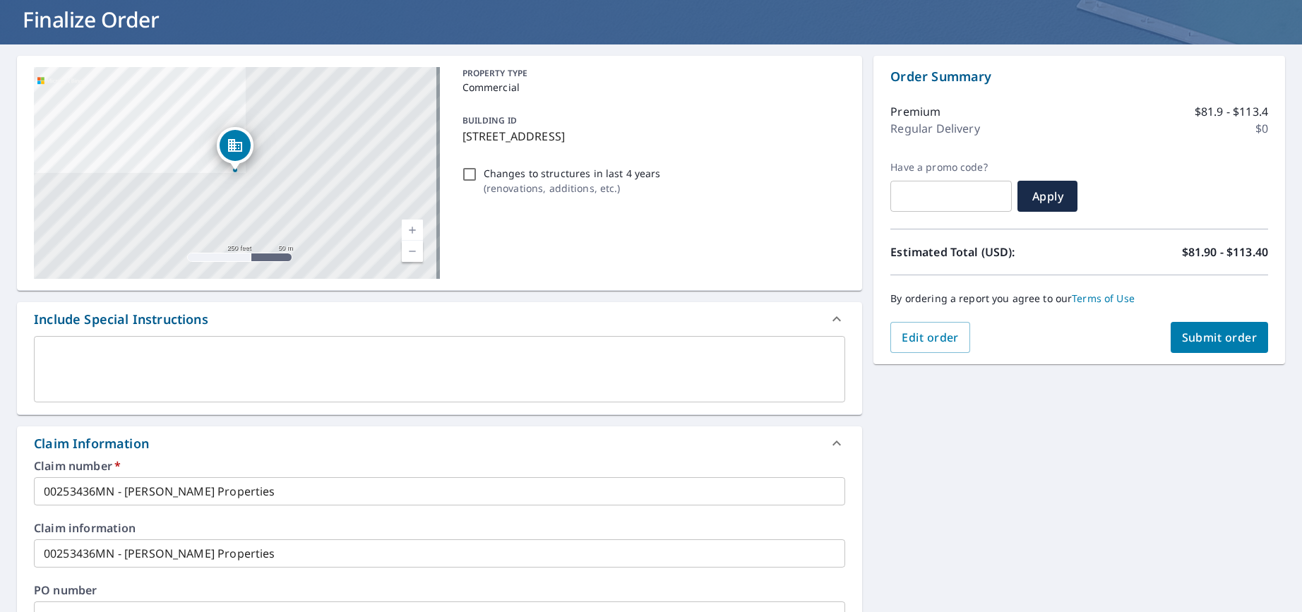
scroll to position [16, 0]
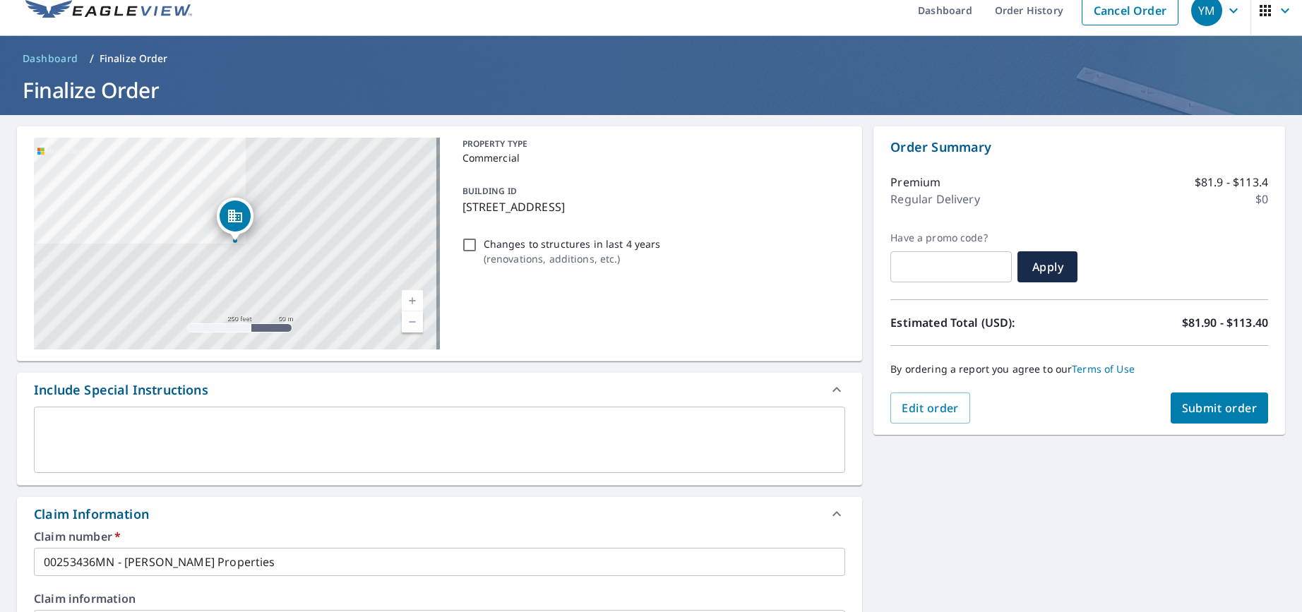
click at [461, 247] on input "Changes to structures in last 4 years ( renovations, additions, etc. )" at bounding box center [469, 245] width 17 height 17
checkbox input "true"
click at [1198, 410] on span "Submit order" at bounding box center [1220, 408] width 76 height 16
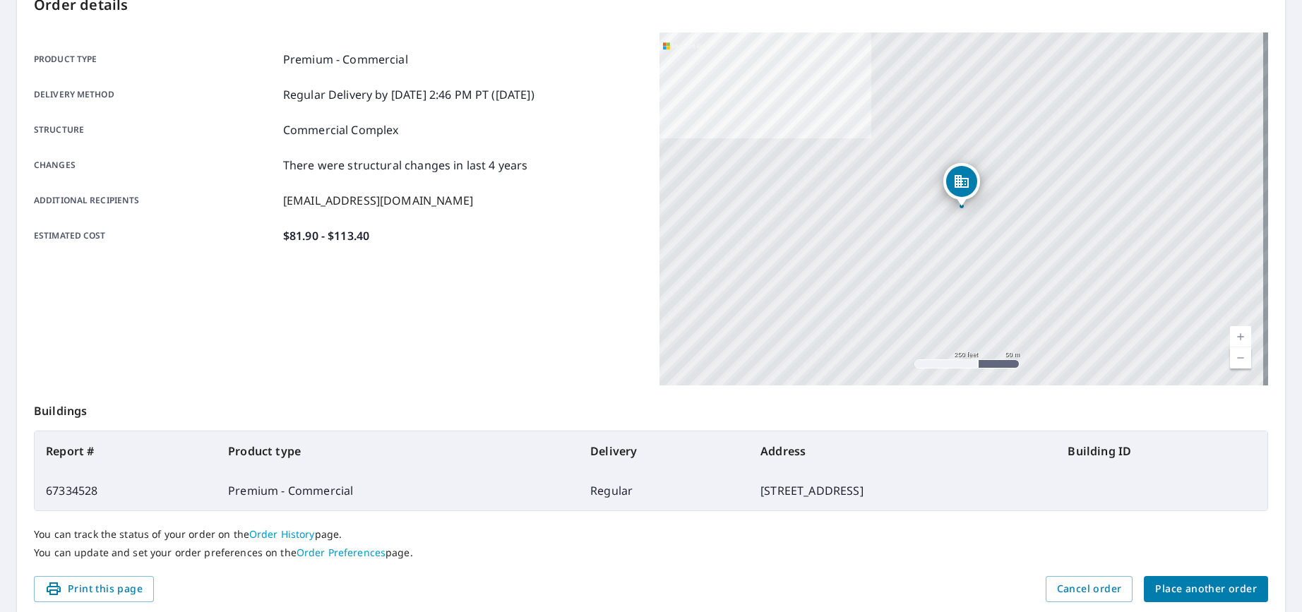
scroll to position [212, 0]
